Goal: Task Accomplishment & Management: Manage account settings

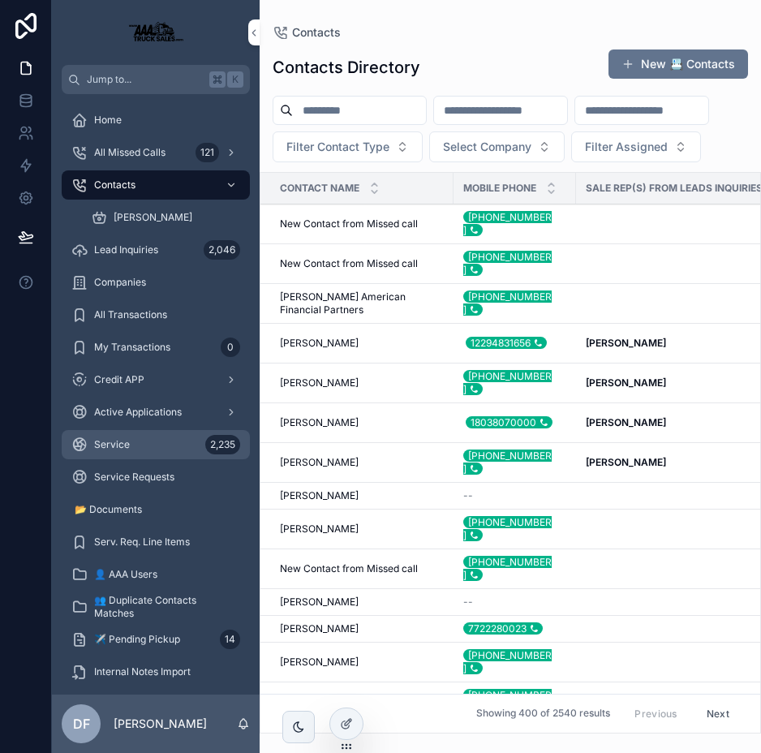
click at [113, 445] on span "Service" at bounding box center [112, 444] width 36 height 13
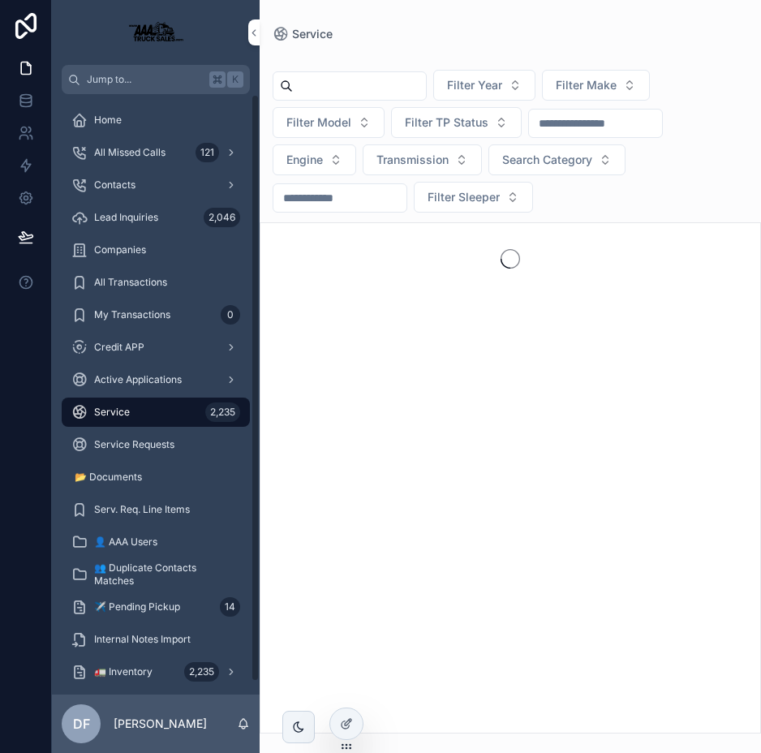
click at [157, 409] on div "Service 2,235" at bounding box center [155, 412] width 169 height 26
click at [116, 413] on span "Service" at bounding box center [112, 412] width 36 height 13
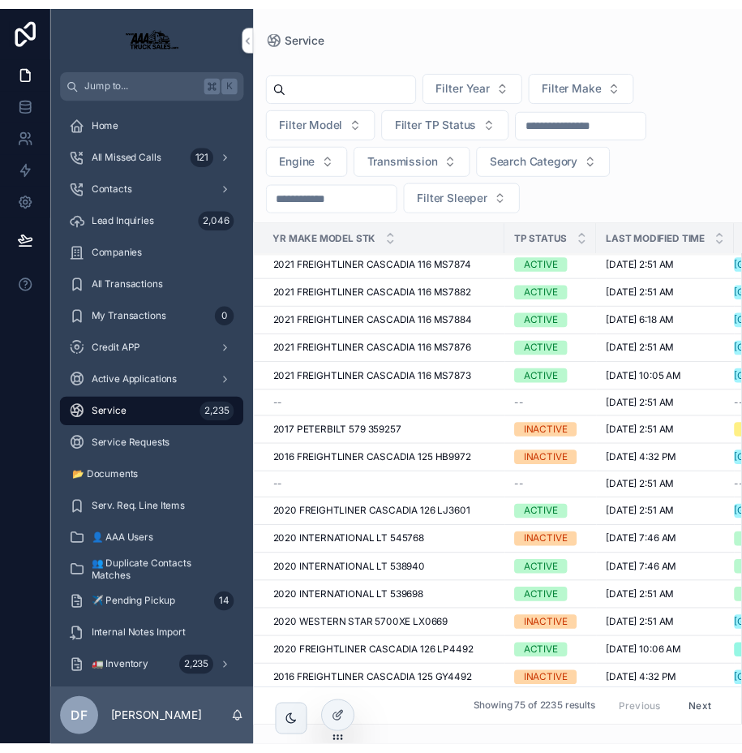
scroll to position [454, 0]
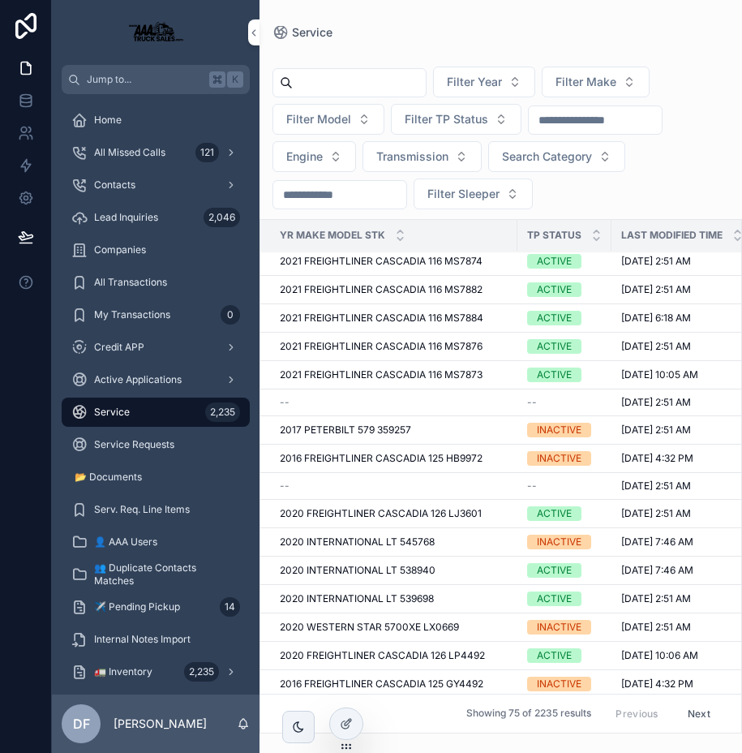
click at [563, 260] on div "ACTIVE" at bounding box center [554, 261] width 35 height 15
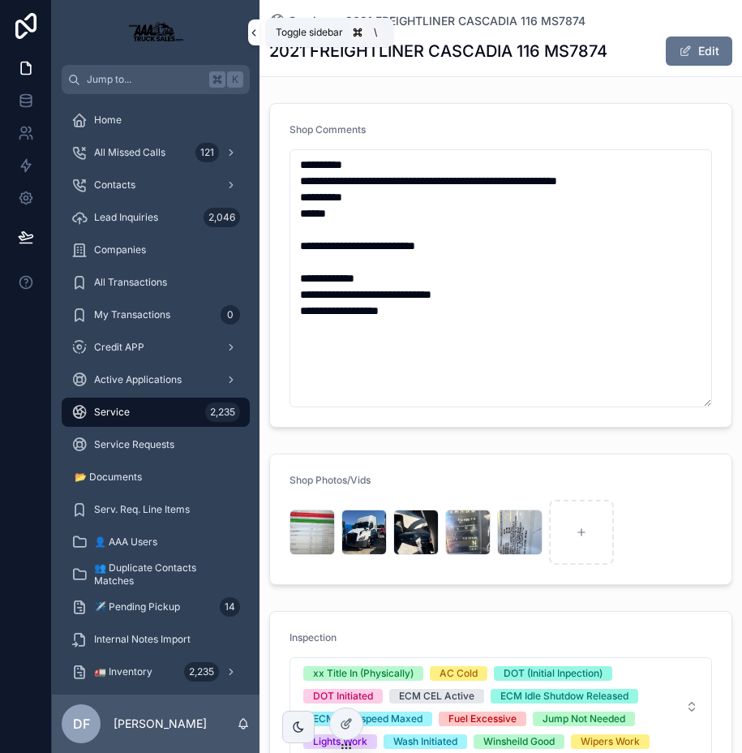
click at [255, 37] on icon "scrollable content" at bounding box center [253, 33] width 11 height 12
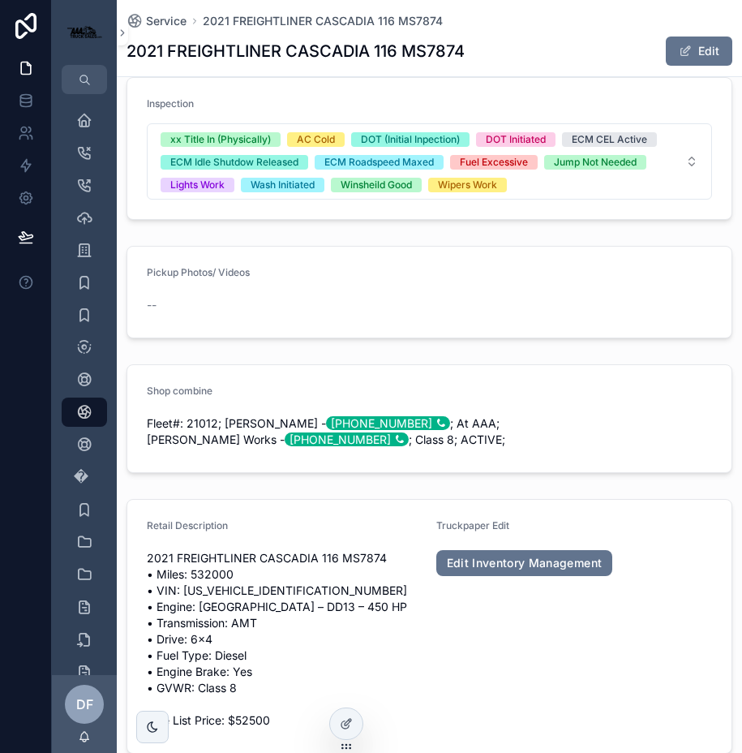
scroll to position [537, 0]
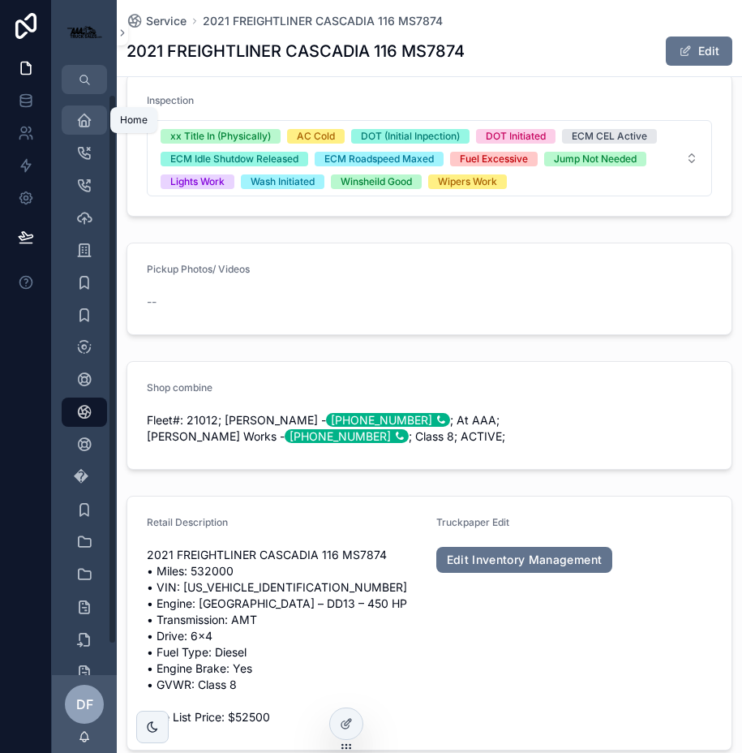
click at [87, 125] on icon "scrollable content" at bounding box center [84, 120] width 16 height 16
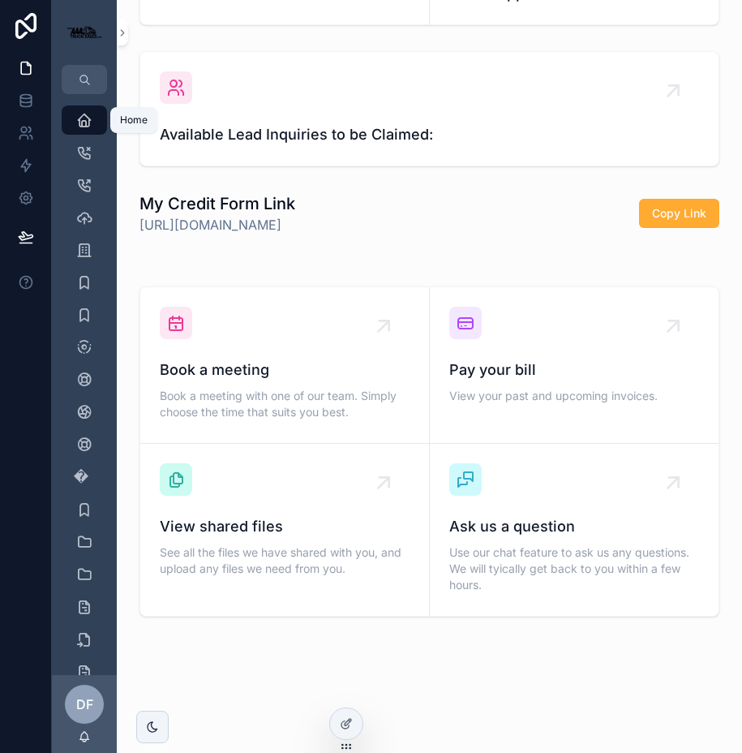
click at [87, 125] on icon "scrollable content" at bounding box center [84, 120] width 16 height 16
click at [122, 36] on icon "scrollable content" at bounding box center [122, 33] width 11 height 12
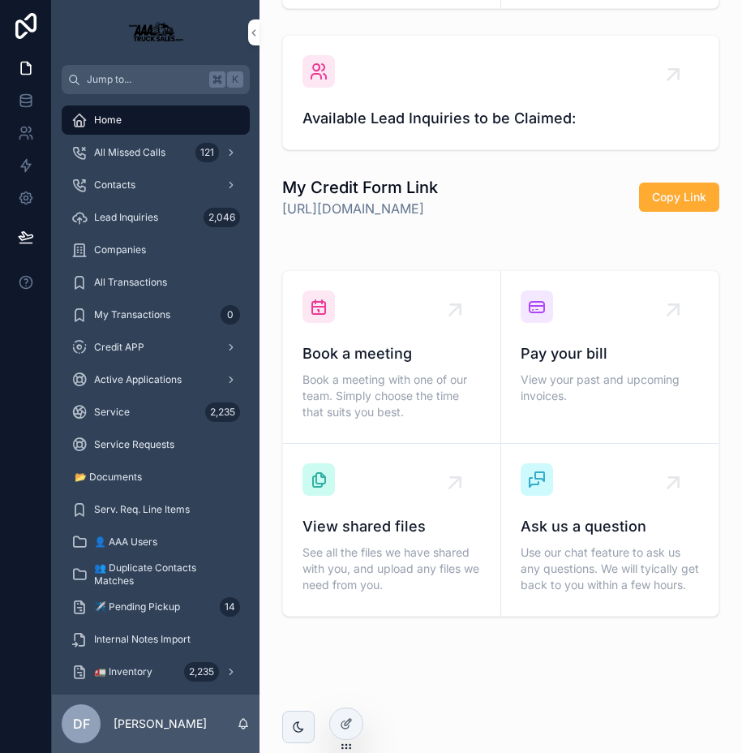
scroll to position [344, 0]
click at [122, 122] on div "Home" at bounding box center [155, 120] width 169 height 26
click at [251, 29] on icon "scrollable content" at bounding box center [253, 33] width 11 height 12
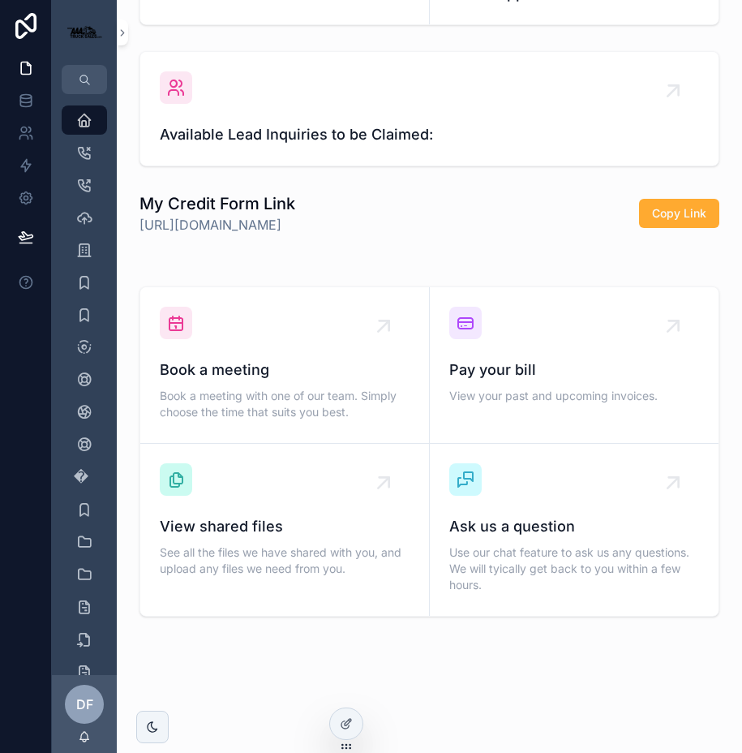
scroll to position [311, 0]
click at [122, 29] on icon "scrollable content" at bounding box center [122, 33] width 11 height 12
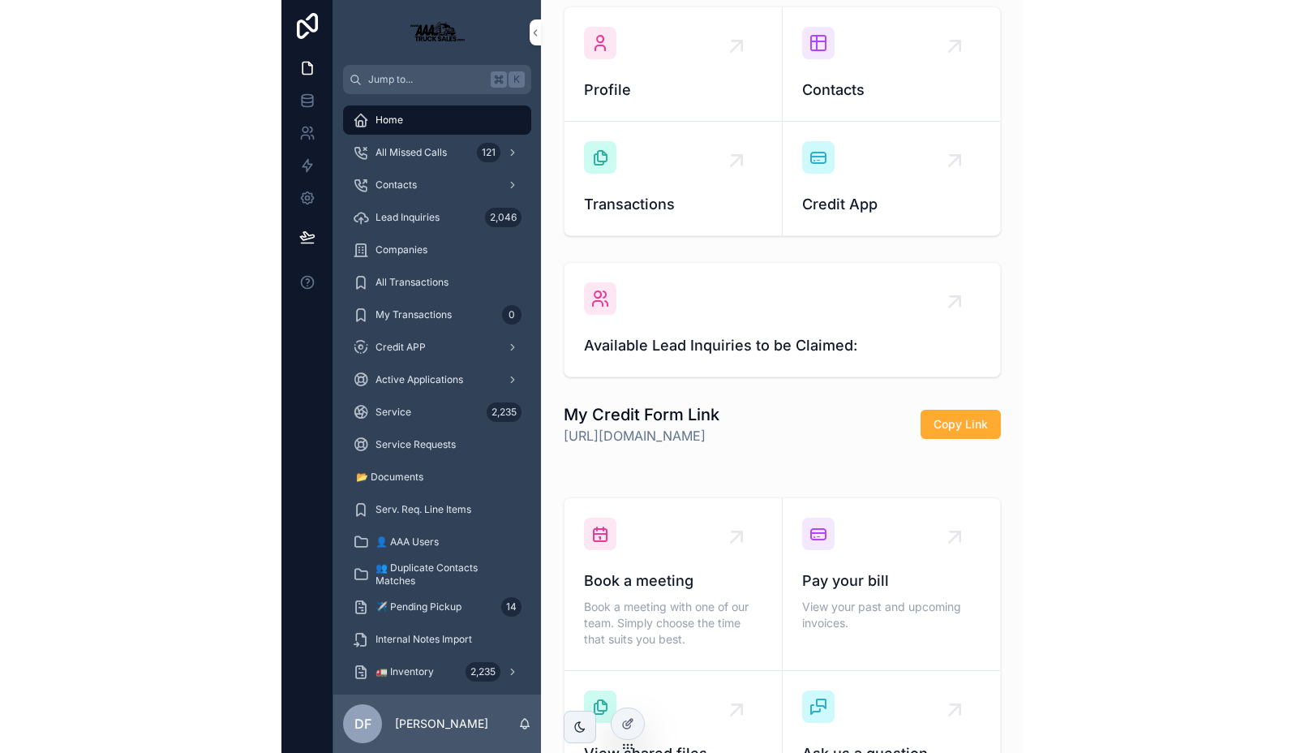
scroll to position [0, 0]
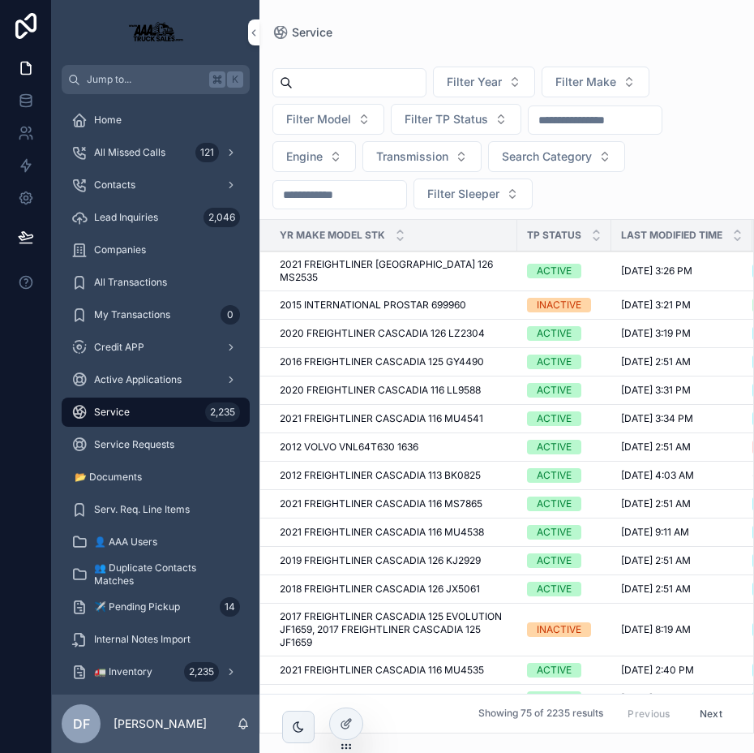
click at [360, 259] on span "2021 FREIGHTLINER CASCADIA 126 MS2535" at bounding box center [394, 271] width 228 height 26
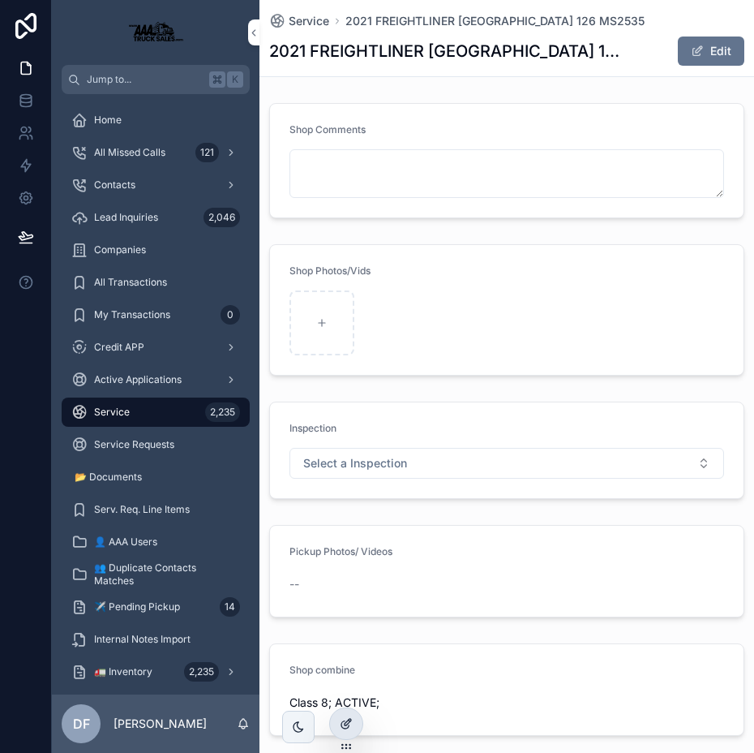
click at [343, 724] on icon at bounding box center [346, 723] width 13 height 13
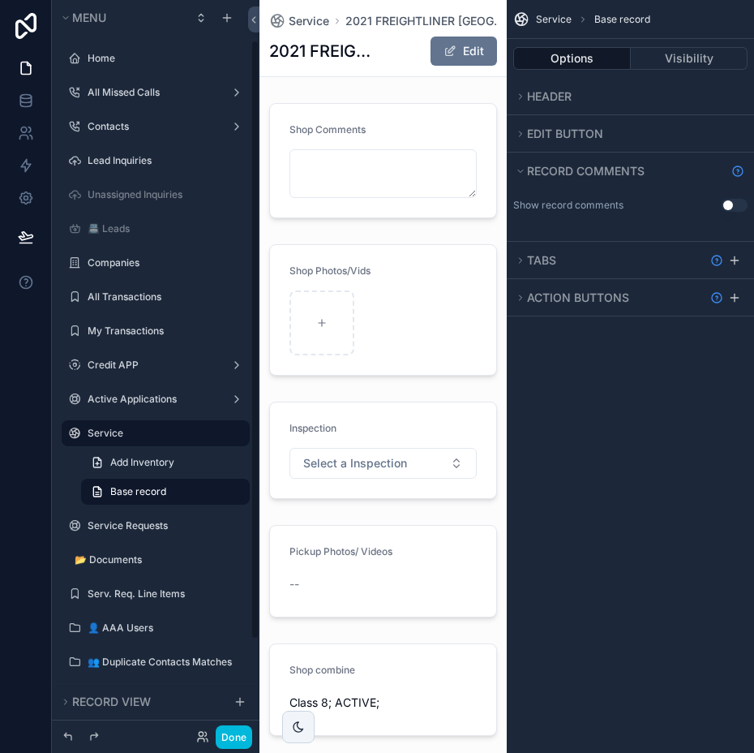
scroll to position [49, 0]
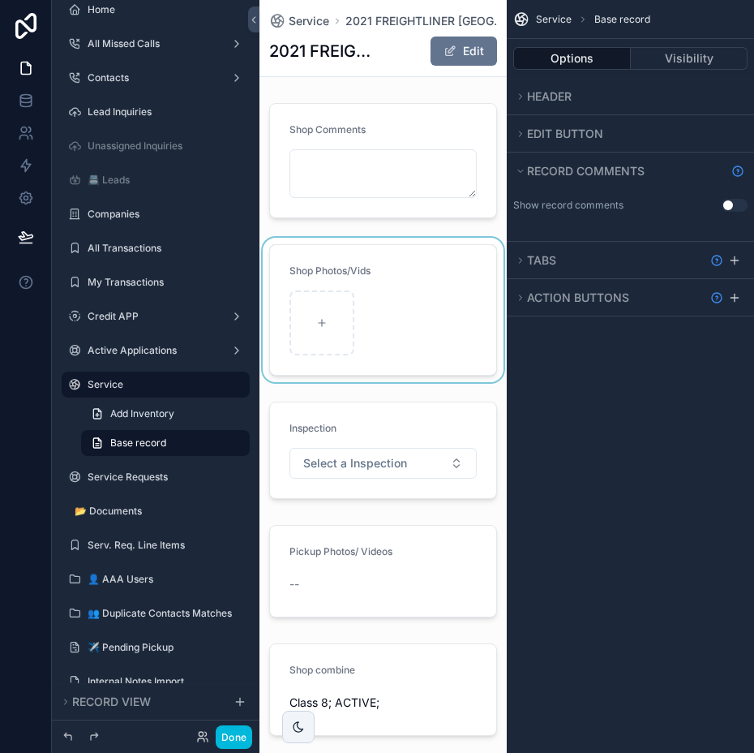
click at [380, 301] on div "scrollable content" at bounding box center [383, 310] width 247 height 144
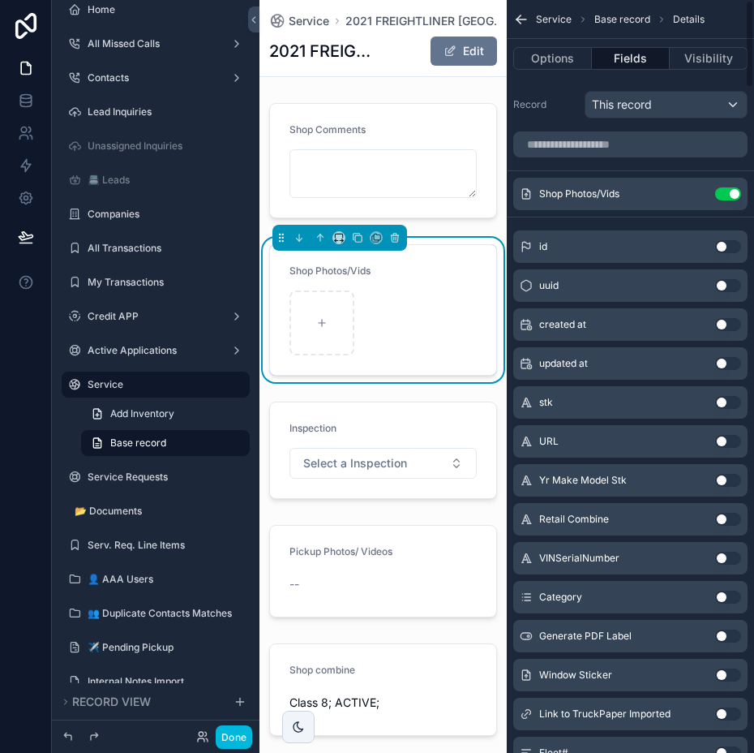
click at [0, 0] on icon "scrollable content" at bounding box center [0, 0] width 0 height 0
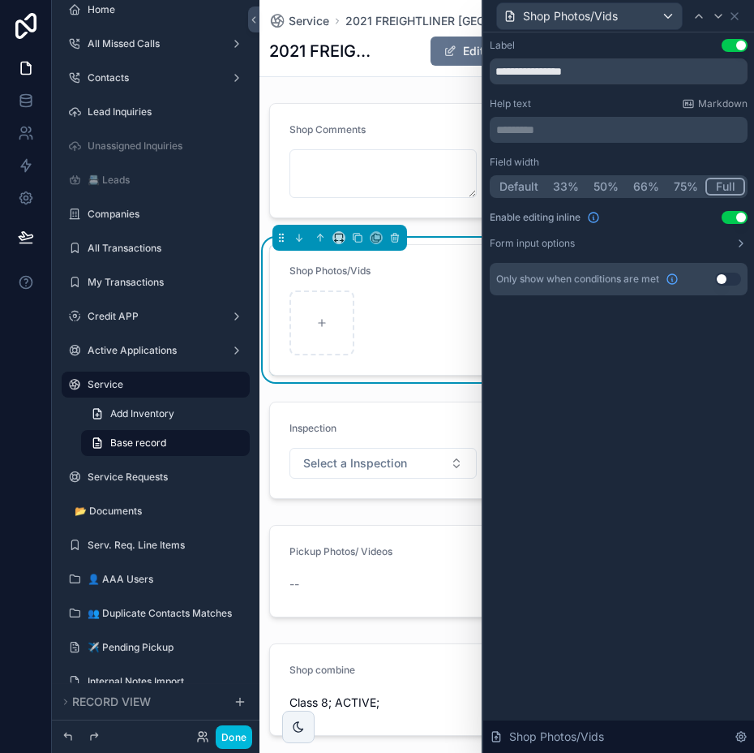
click at [742, 246] on icon at bounding box center [741, 243] width 13 height 13
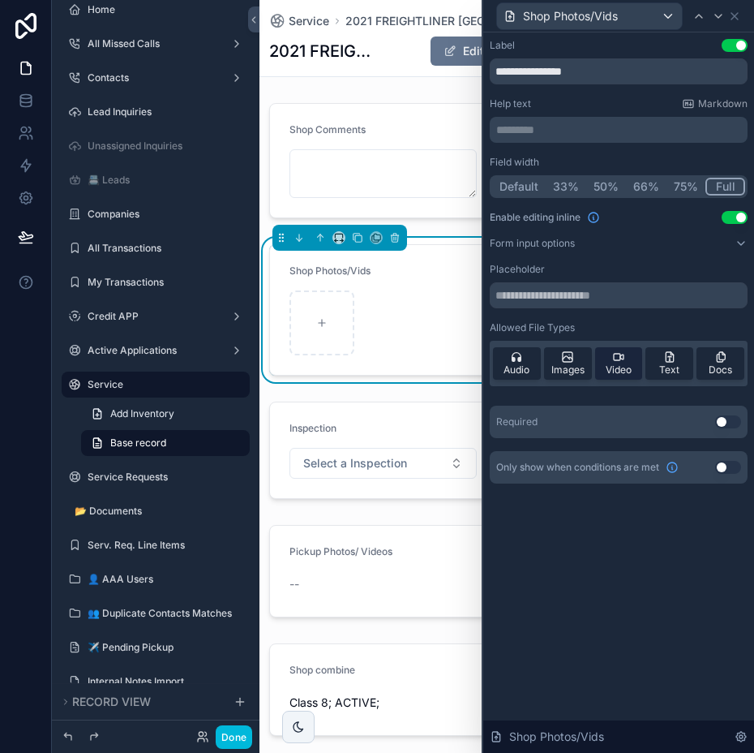
click at [620, 363] on icon at bounding box center [618, 356] width 13 height 13
click at [614, 358] on icon at bounding box center [617, 357] width 6 height 6
click at [617, 363] on span "Video" at bounding box center [619, 369] width 26 height 13
click at [566, 363] on span "Images" at bounding box center [567, 369] width 33 height 13
click at [523, 358] on icon at bounding box center [516, 356] width 13 height 13
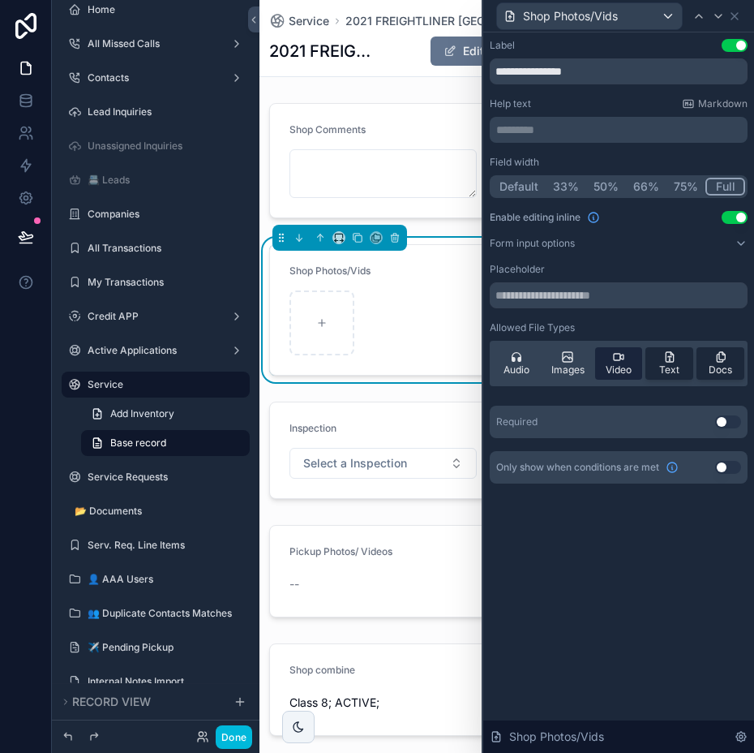
click at [624, 364] on span "Video" at bounding box center [619, 369] width 26 height 13
click at [572, 369] on span "Images" at bounding box center [567, 369] width 33 height 13
click at [515, 357] on icon at bounding box center [516, 356] width 13 height 13
click at [418, 426] on div "scrollable content" at bounding box center [383, 450] width 247 height 110
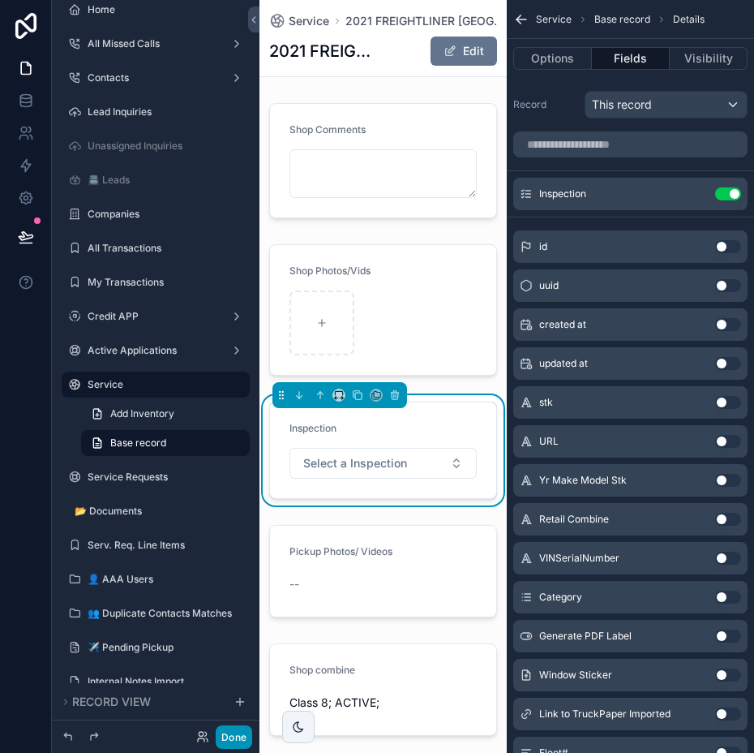
click at [234, 736] on button "Done" at bounding box center [234, 737] width 36 height 24
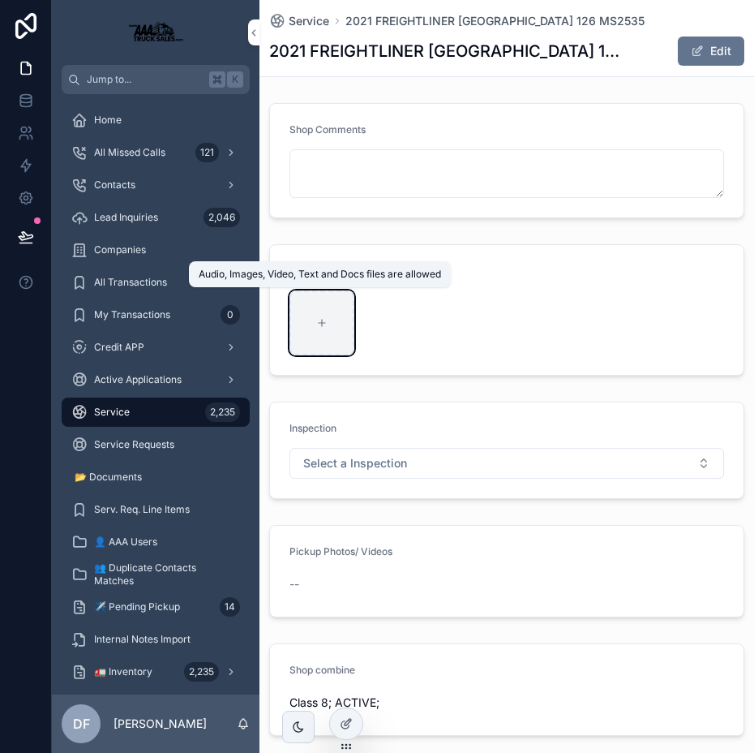
click at [324, 315] on div "scrollable content" at bounding box center [322, 322] width 65 height 65
type input "**********"
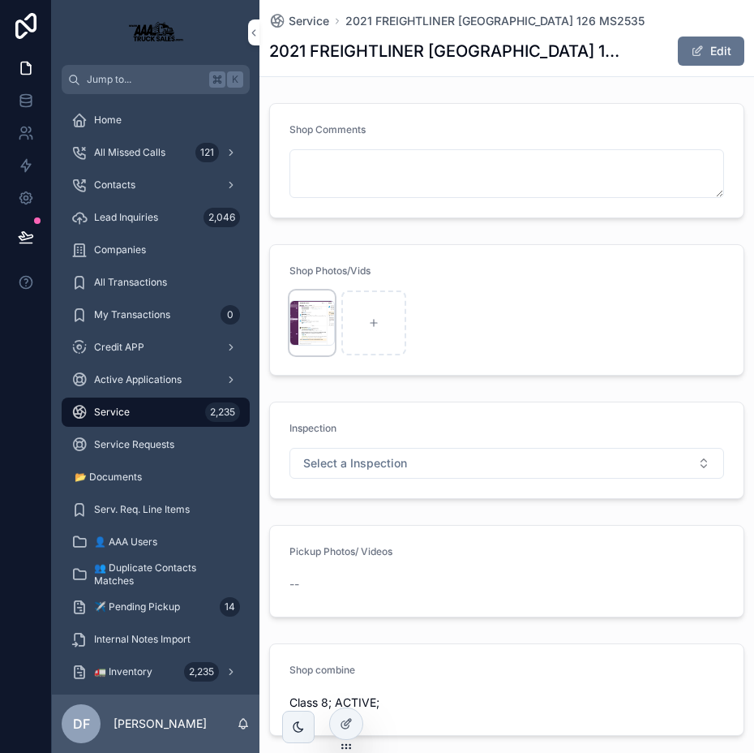
click at [311, 307] on div "scrollable content" at bounding box center [312, 322] width 45 height 45
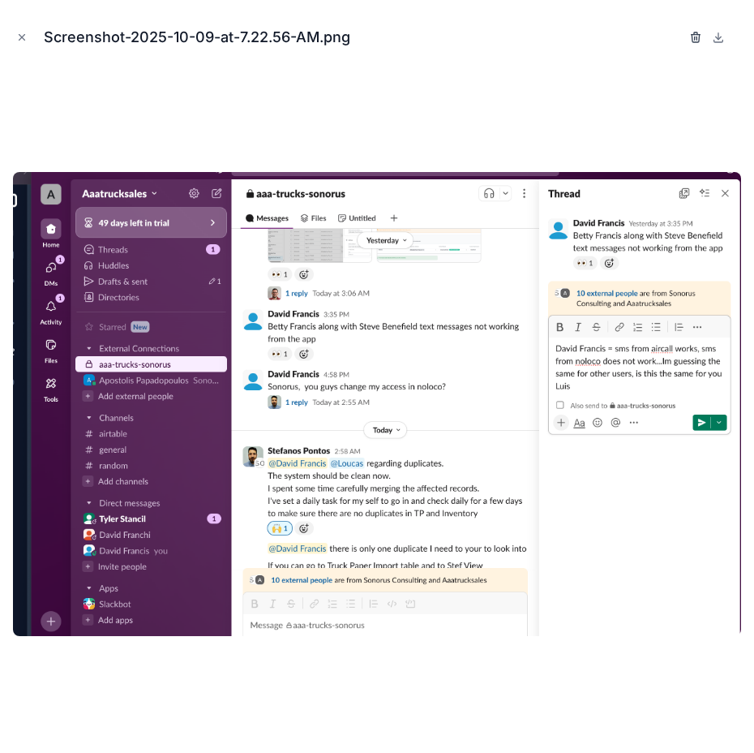
click at [694, 35] on icon "button" at bounding box center [695, 33] width 3 height 2
click at [676, 36] on icon "button" at bounding box center [679, 38] width 7 height 7
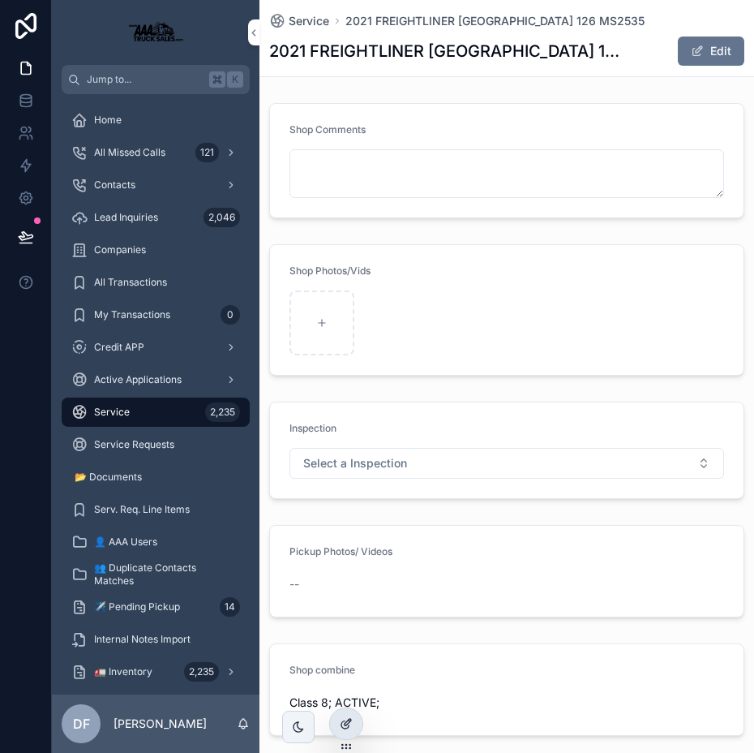
click at [347, 720] on icon at bounding box center [348, 722] width 6 height 6
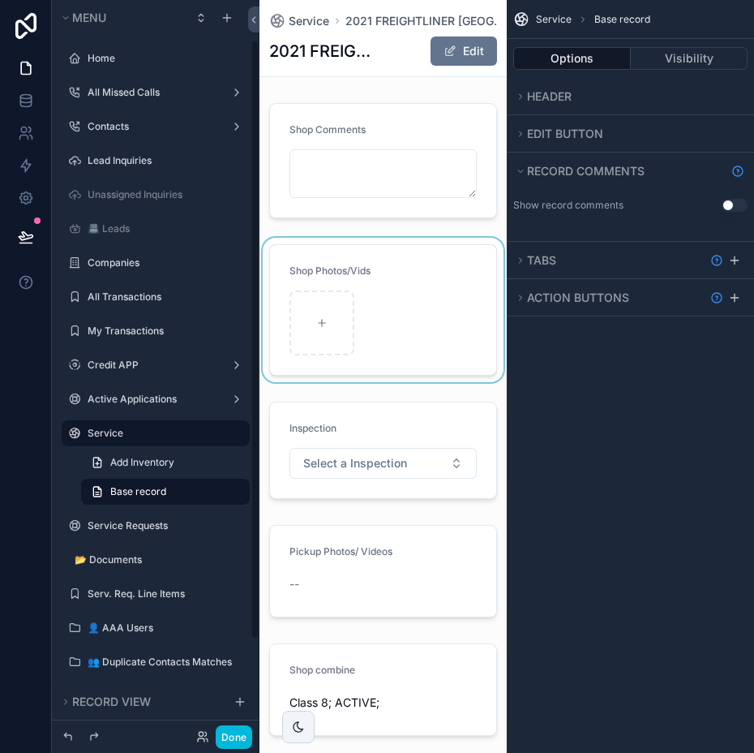
scroll to position [49, 0]
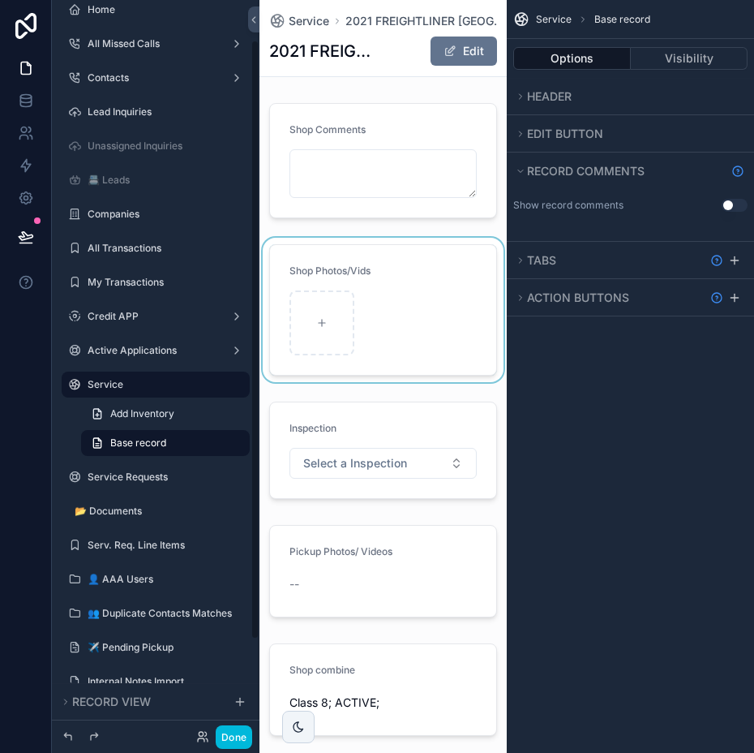
click at [389, 313] on div "scrollable content" at bounding box center [383, 310] width 247 height 144
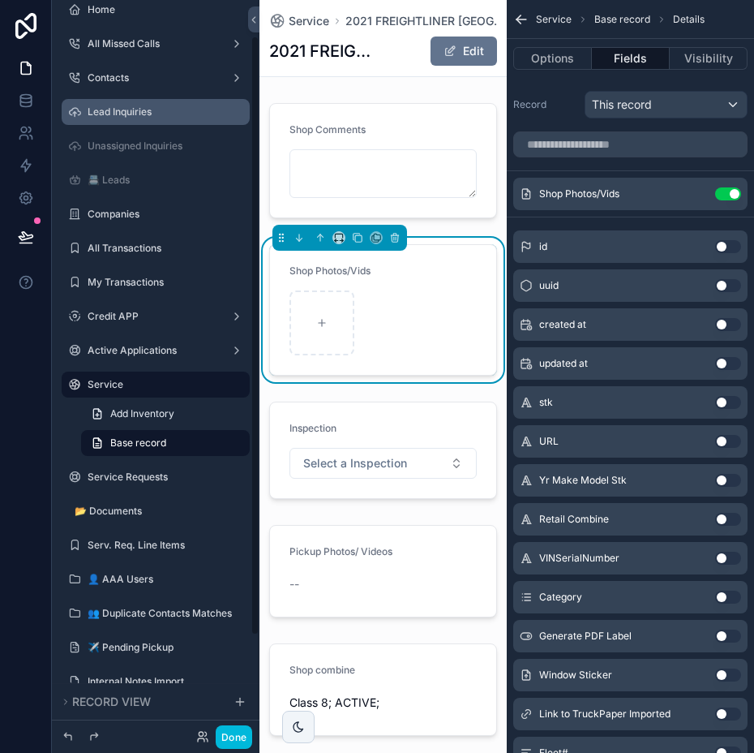
scroll to position [0, 0]
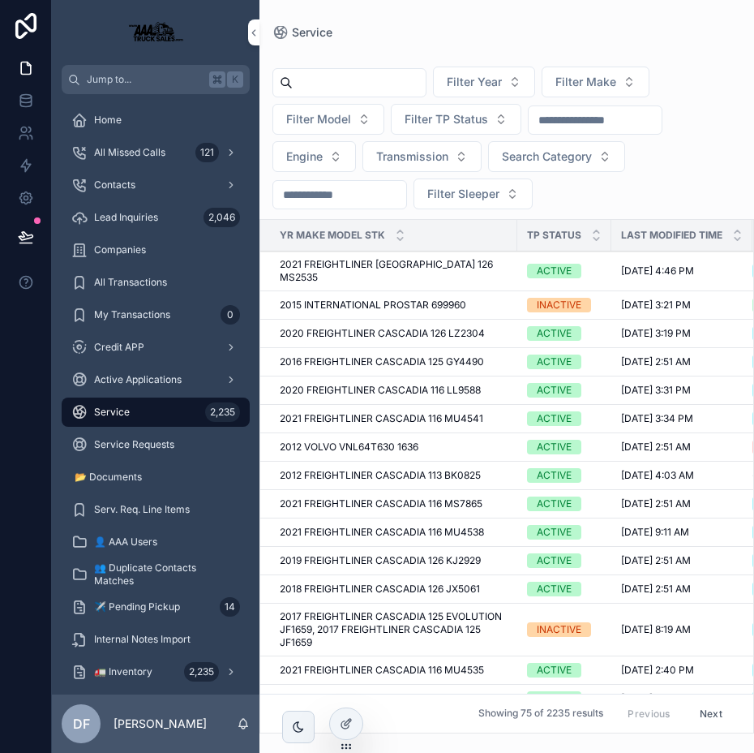
click at [364, 90] on input "scrollable content" at bounding box center [359, 82] width 133 height 23
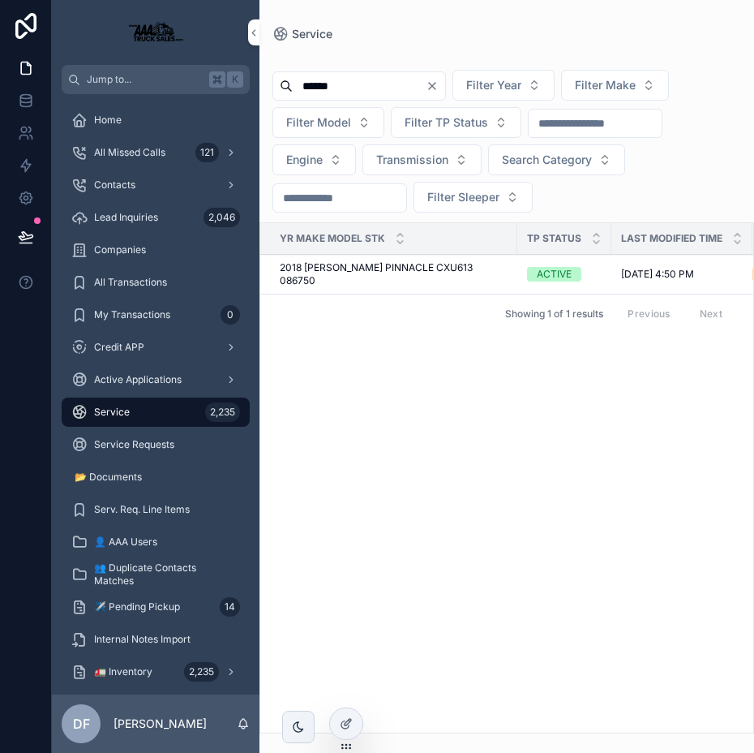
type input "******"
click at [401, 268] on span "2018 MACK PINNACLE CXU613 086750" at bounding box center [394, 274] width 228 height 26
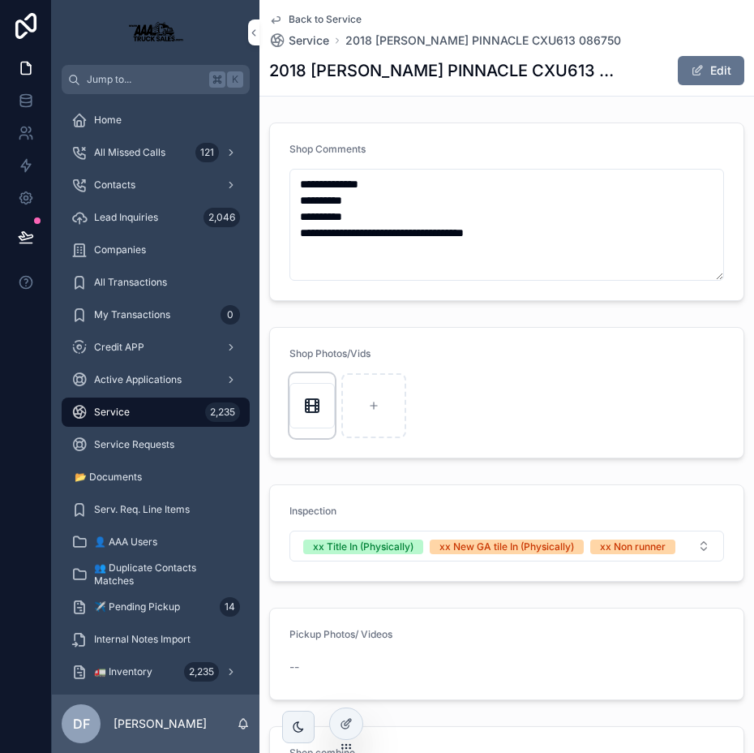
click at [320, 391] on div "scrollable content" at bounding box center [312, 405] width 45 height 45
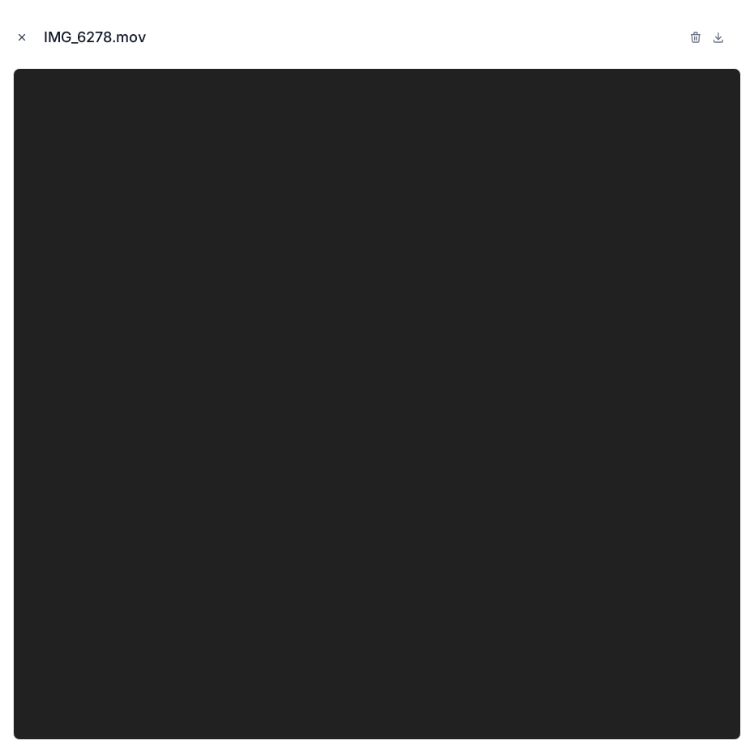
click at [19, 36] on icon "Close modal" at bounding box center [21, 37] width 11 height 11
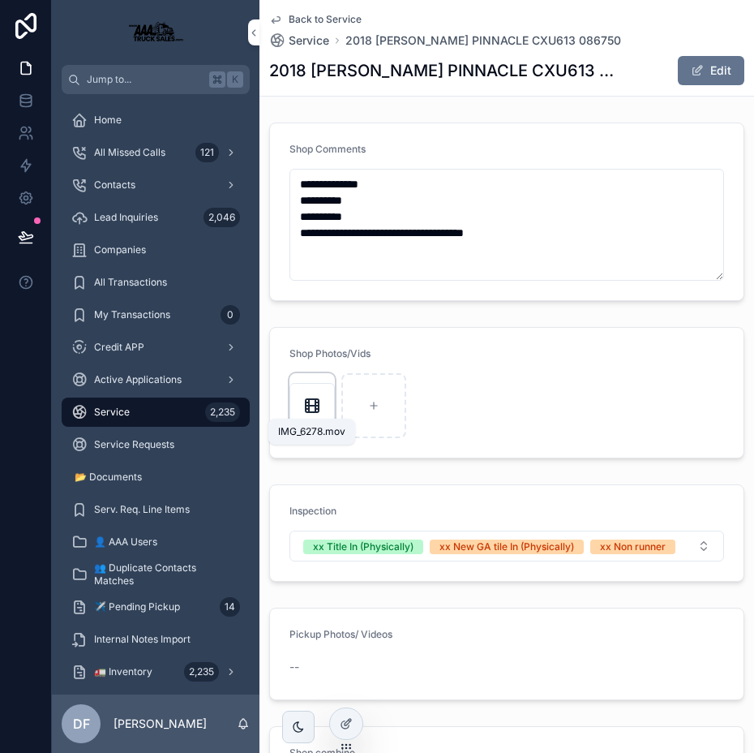
click at [311, 400] on icon "scrollable content" at bounding box center [312, 405] width 19 height 19
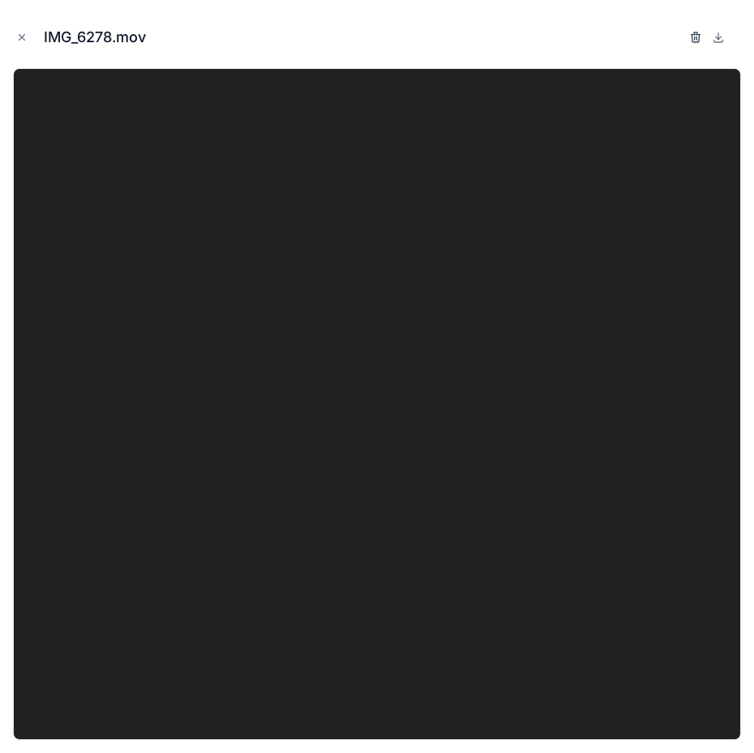
click at [693, 35] on icon "button" at bounding box center [696, 35] width 9 height 0
click at [681, 35] on icon "button" at bounding box center [679, 37] width 13 height 13
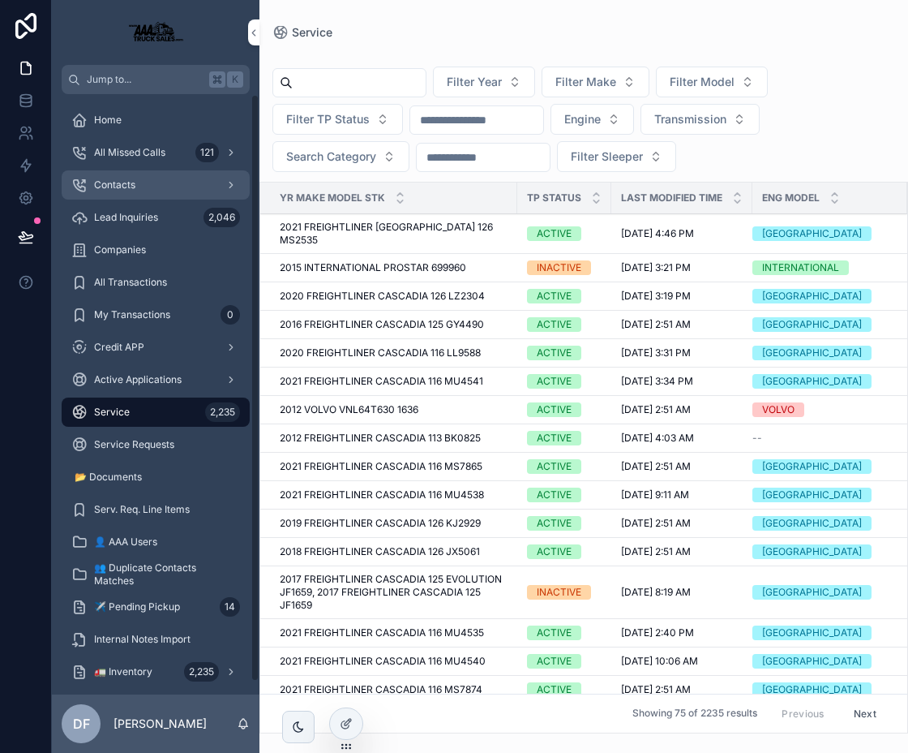
click at [233, 184] on icon "scrollable content" at bounding box center [230, 184] width 11 height 11
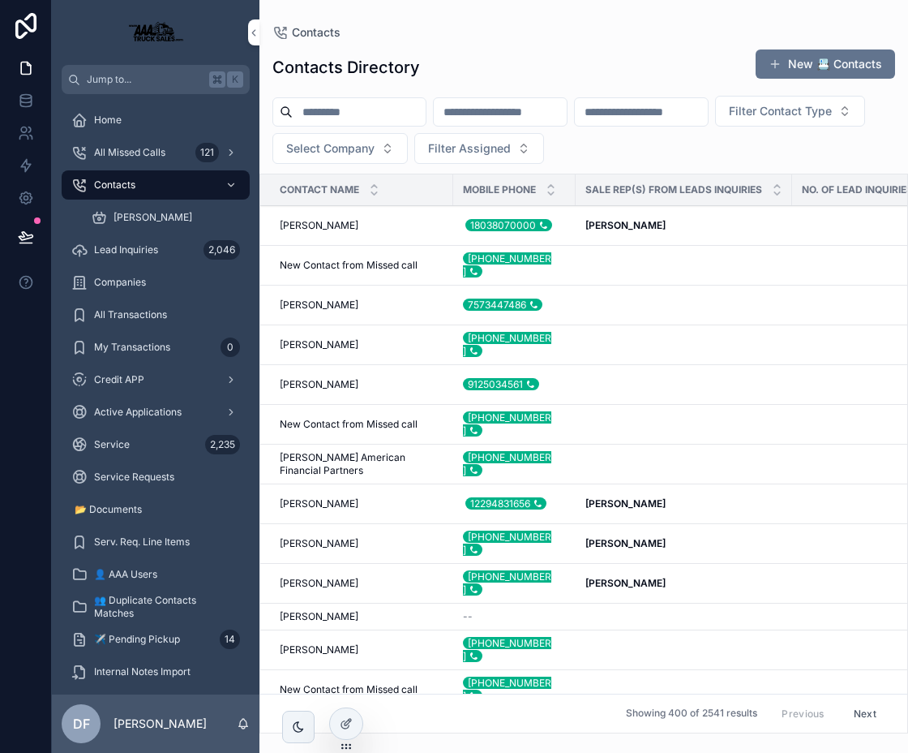
click at [232, 184] on icon "scrollable content" at bounding box center [230, 184] width 11 height 11
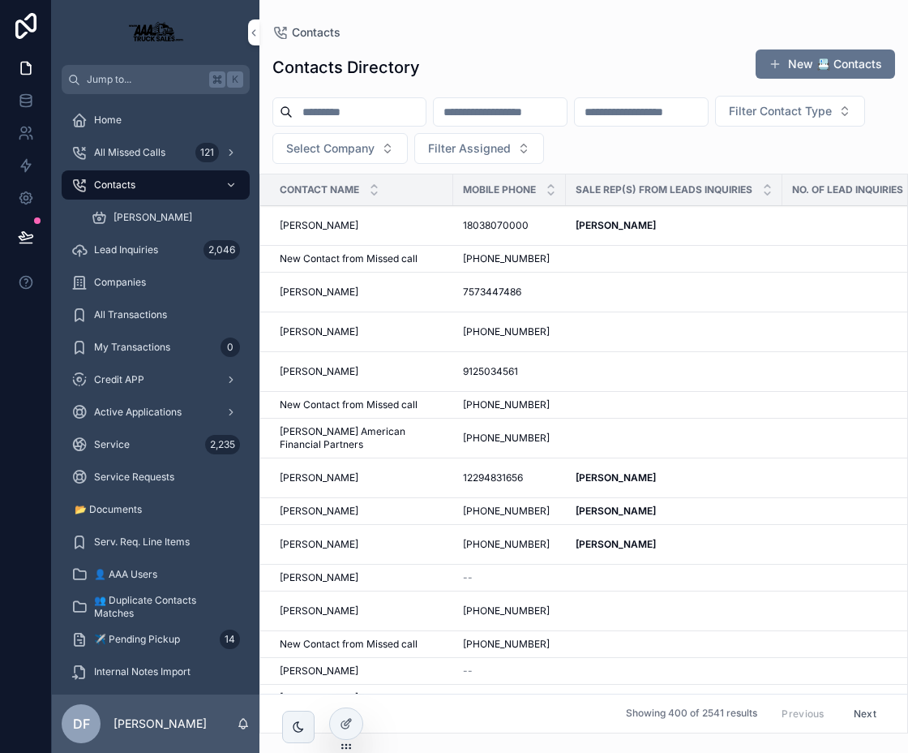
click at [232, 184] on icon "scrollable content" at bounding box center [230, 184] width 11 height 11
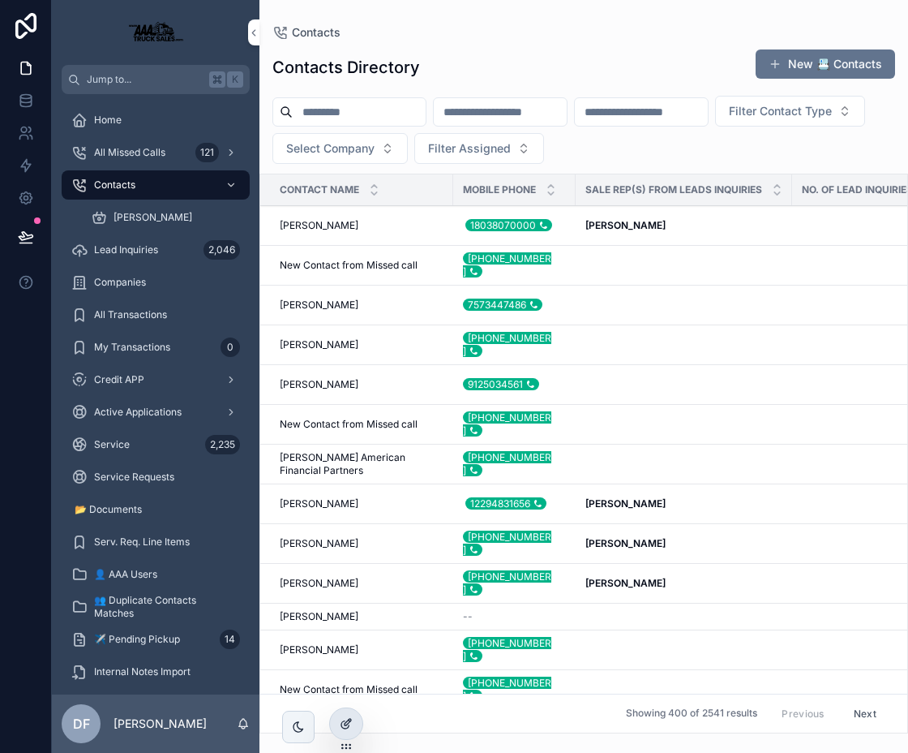
click at [343, 719] on icon at bounding box center [346, 723] width 13 height 13
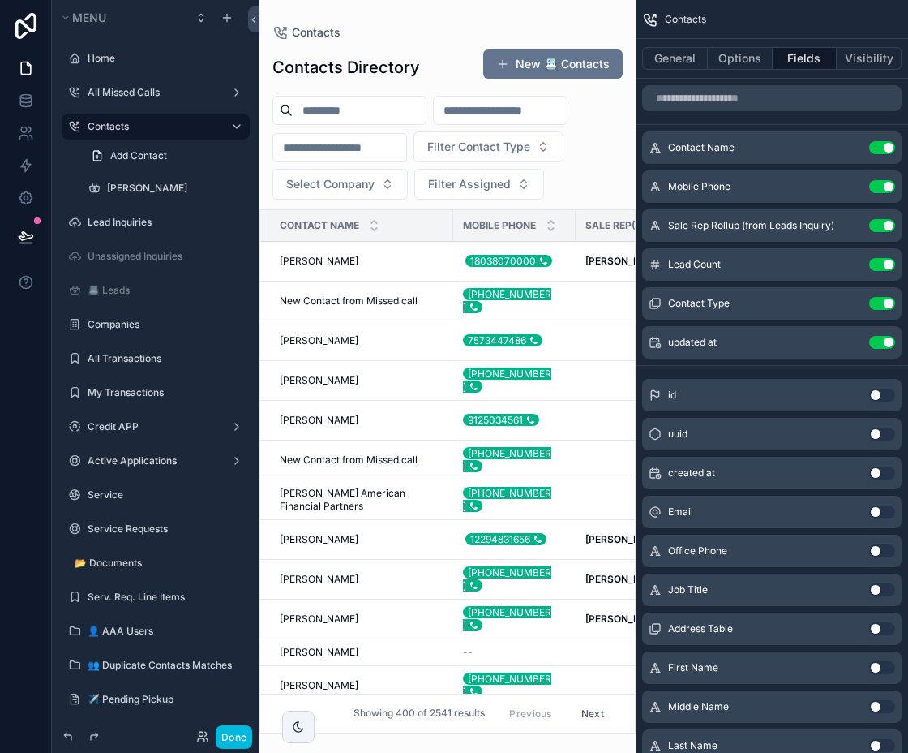
click at [0, 0] on icon "scrollable content" at bounding box center [0, 0] width 0 height 0
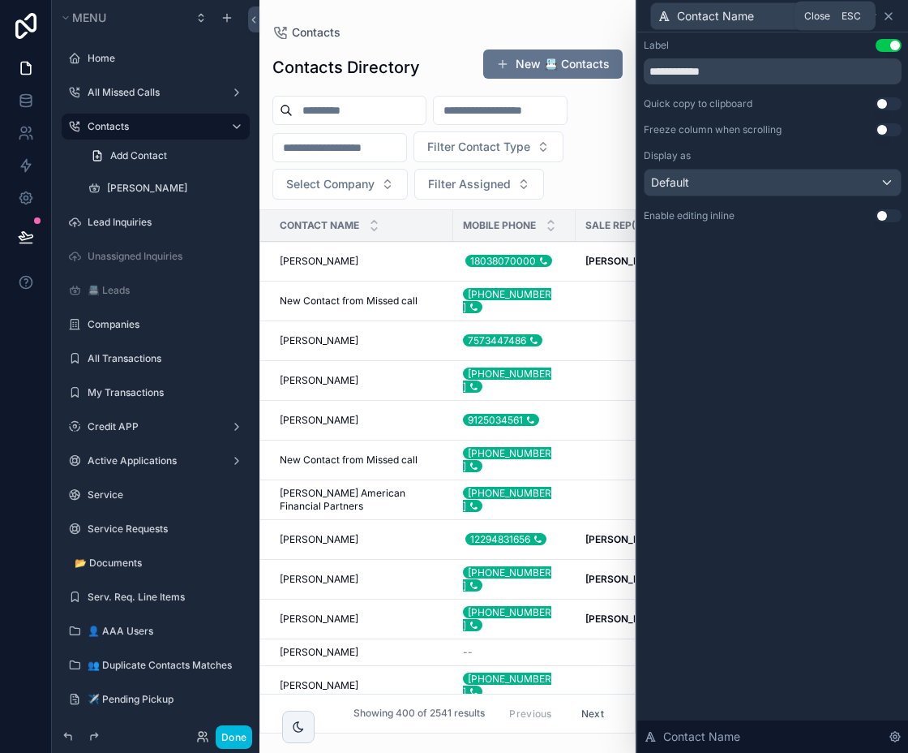
click at [753, 16] on icon at bounding box center [889, 16] width 6 height 6
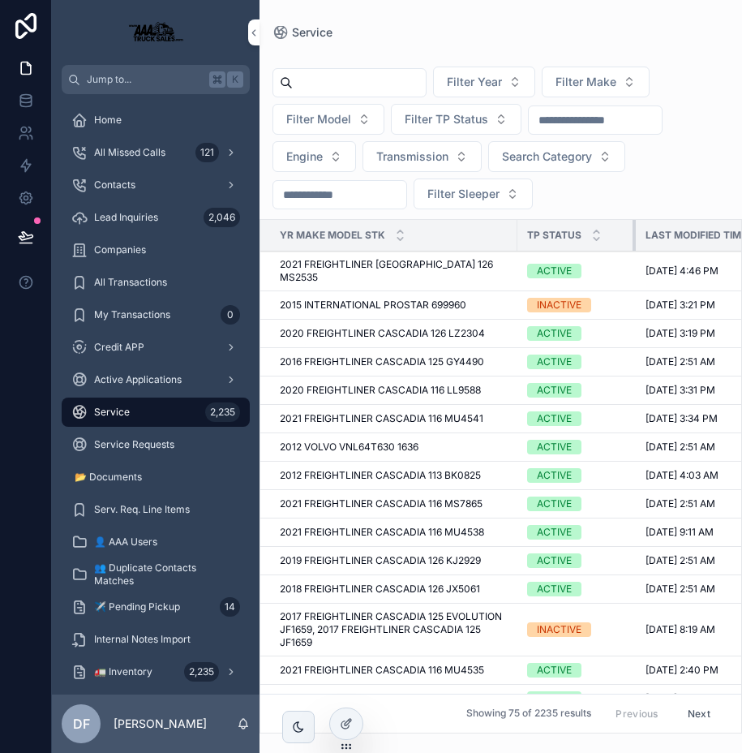
drag, startPoint x: 608, startPoint y: 242, endPoint x: 634, endPoint y: 243, distance: 26.0
click at [634, 244] on tr "Yr Make Model Stk TP Status Last Modified Time Eng Model" at bounding box center [577, 236] width 635 height 32
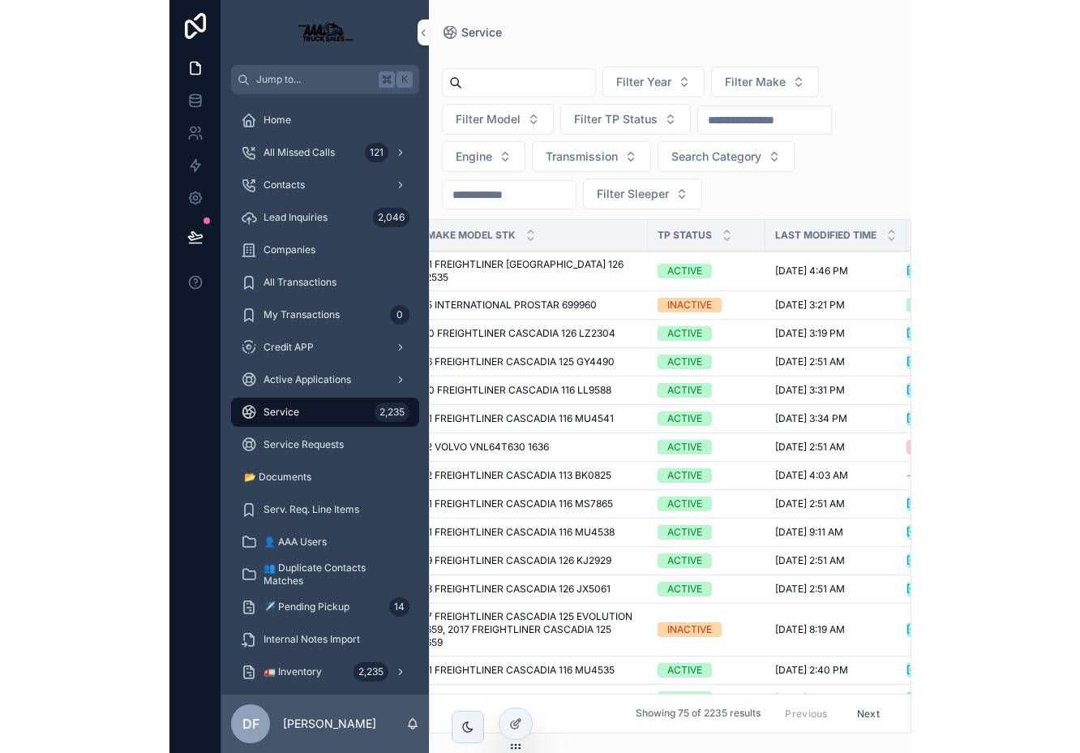
scroll to position [0, 14]
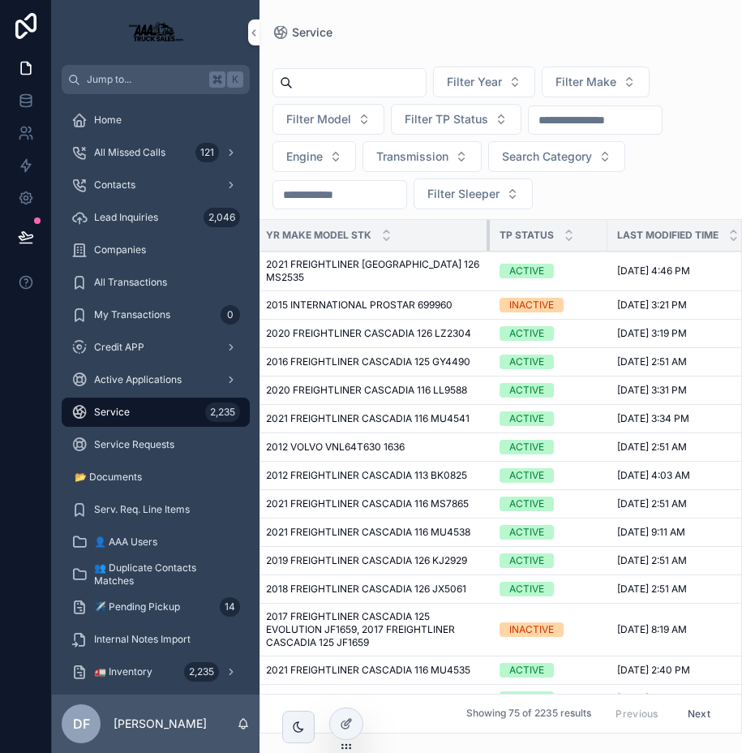
drag, startPoint x: 500, startPoint y: 234, endPoint x: 487, endPoint y: 243, distance: 16.9
click at [487, 244] on div "scrollable content" at bounding box center [490, 235] width 6 height 31
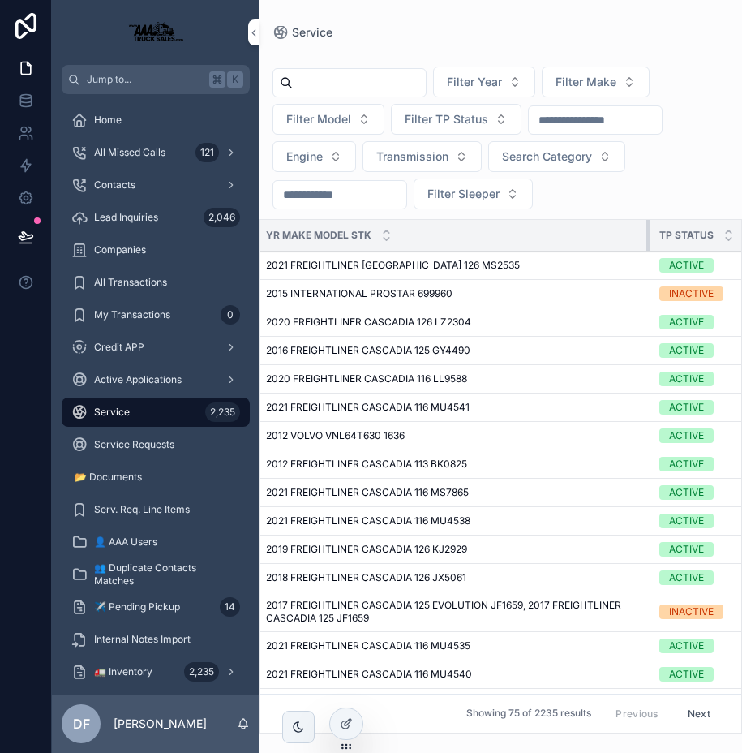
drag, startPoint x: 487, startPoint y: 235, endPoint x: 647, endPoint y: 249, distance: 160.4
click at [647, 249] on div "scrollable content" at bounding box center [649, 235] width 6 height 31
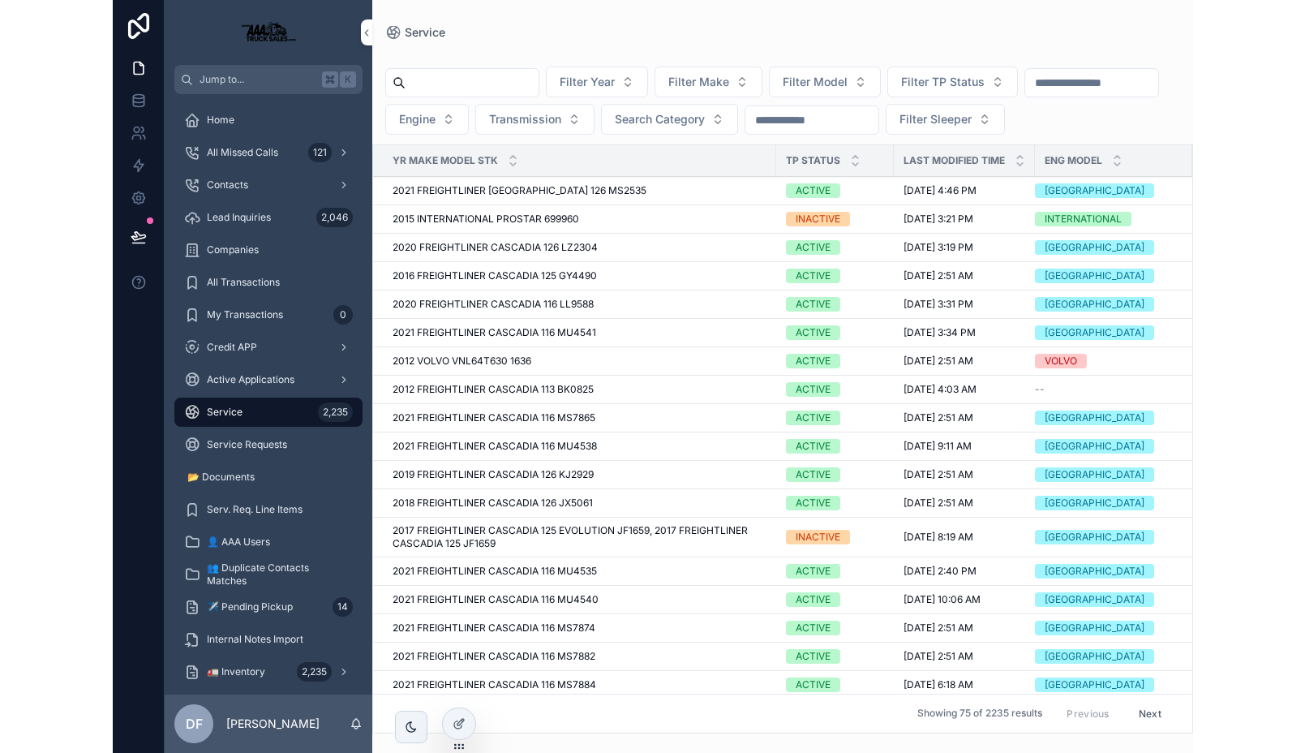
scroll to position [0, 0]
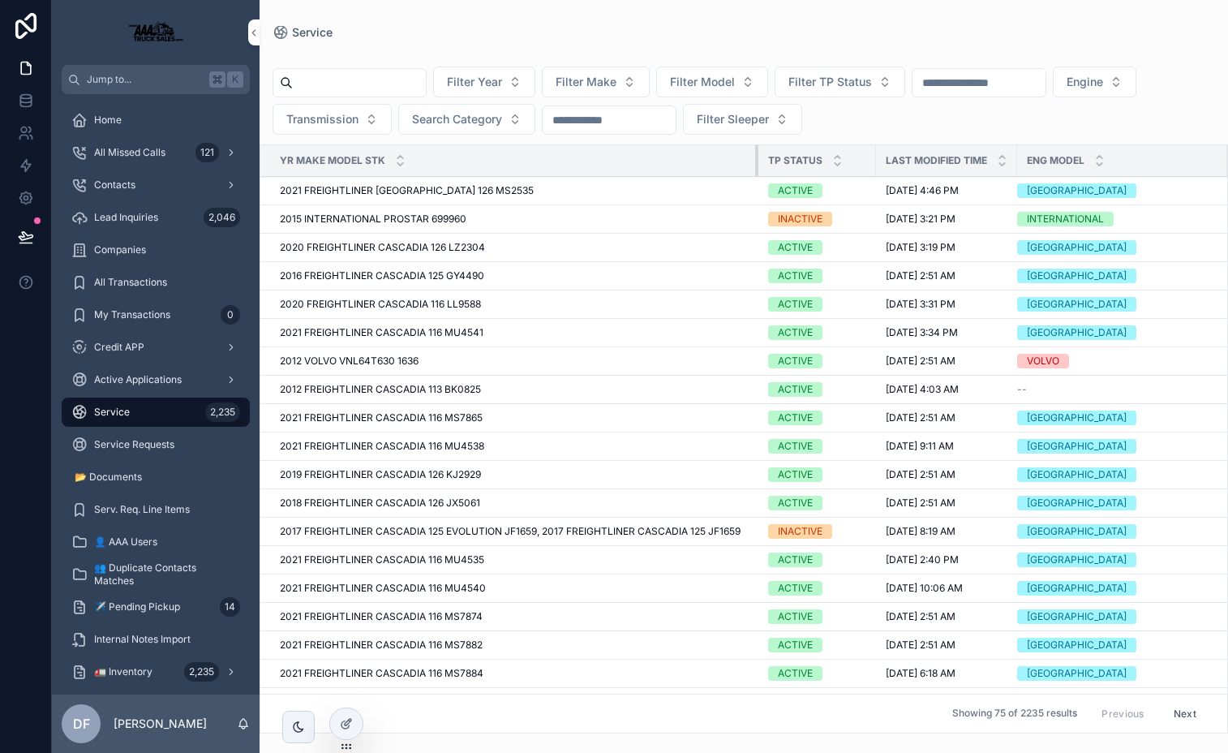
drag, startPoint x: 660, startPoint y: 161, endPoint x: 769, endPoint y: 170, distance: 109.0
click at [741, 170] on tr "Yr Make Model Stk TP Status Last Modified Time Eng Model" at bounding box center [743, 161] width 967 height 32
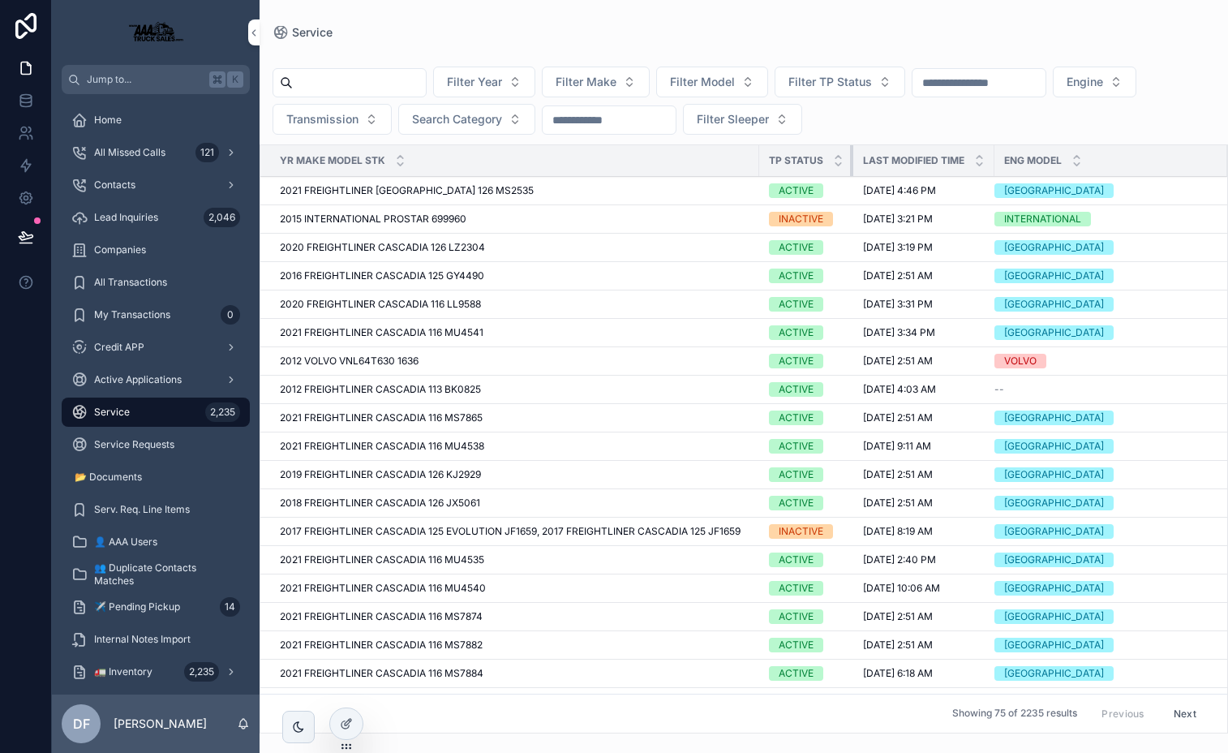
drag, startPoint x: 875, startPoint y: 152, endPoint x: 802, endPoint y: 211, distance: 94.0
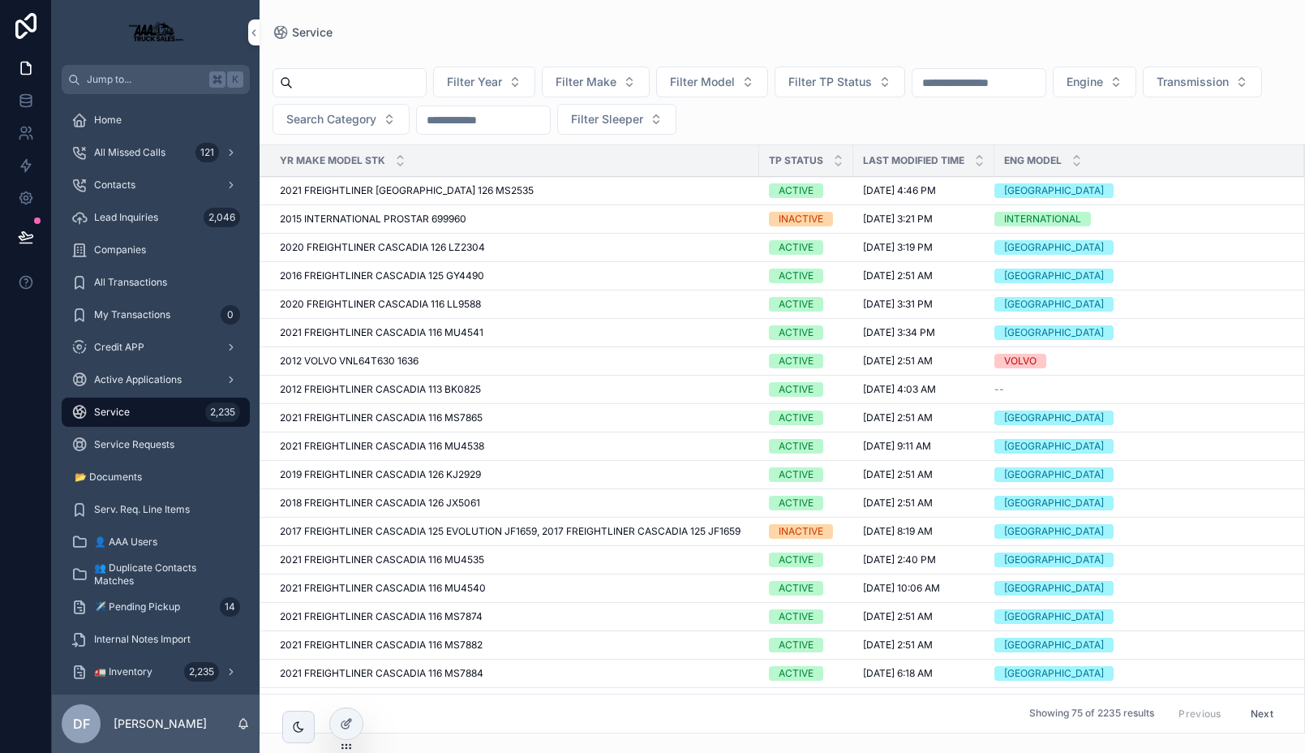
click at [556, 526] on span "2017 FREIGHTLINER CASCADIA 125 EVOLUTION JF1659, 2017 FREIGHTLINER CASCADIA 125…" at bounding box center [510, 531] width 461 height 13
